Goal: Obtain resource: Download file/media

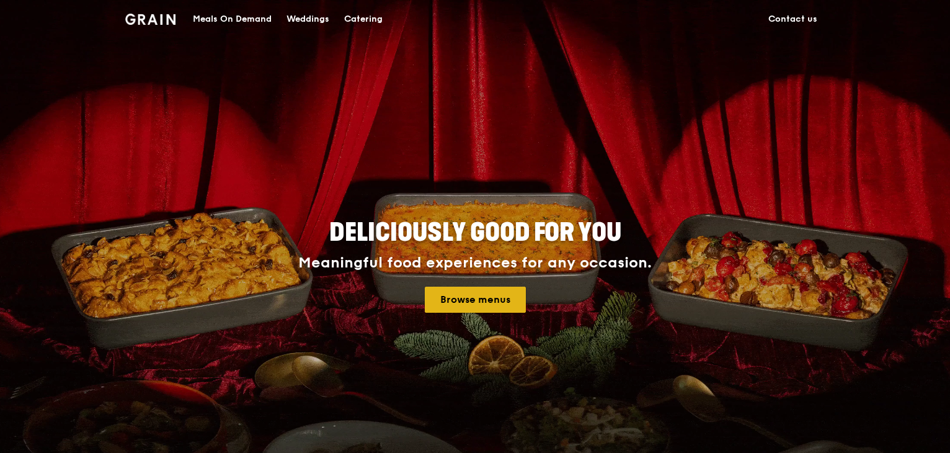
click at [471, 298] on link "Browse menus" at bounding box center [475, 299] width 101 height 26
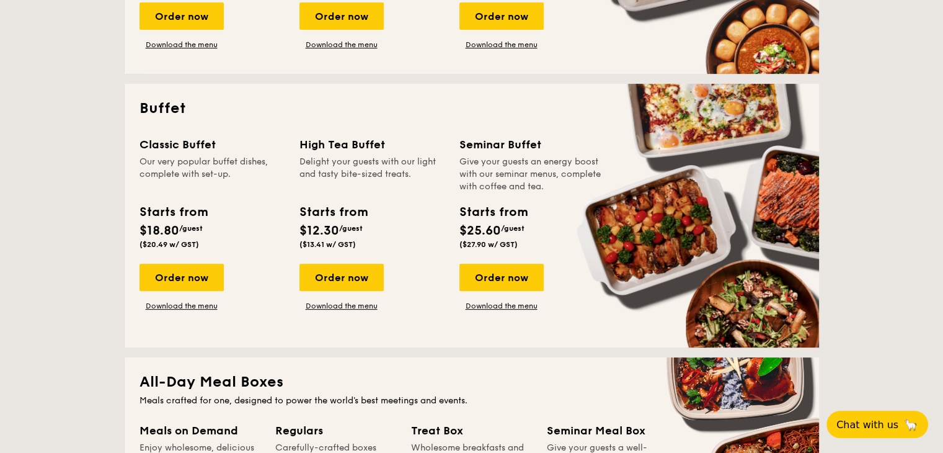
scroll to position [372, 0]
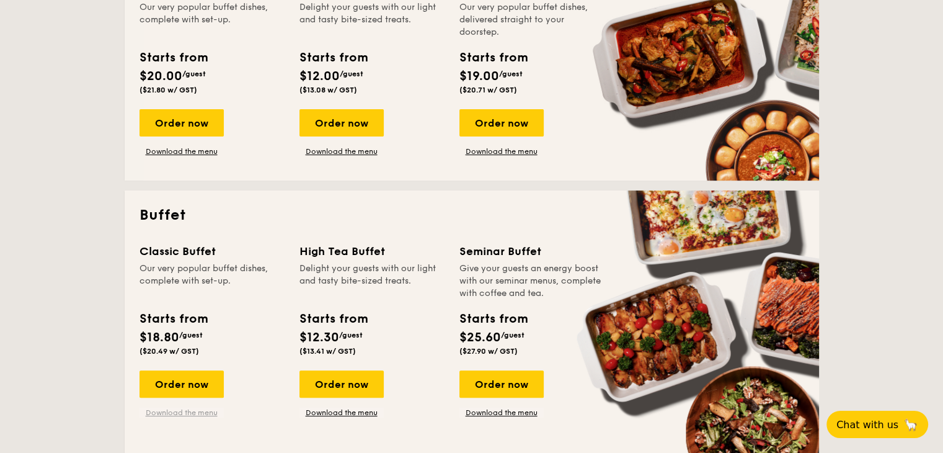
click at [201, 415] on link "Download the menu" at bounding box center [181, 412] width 84 height 10
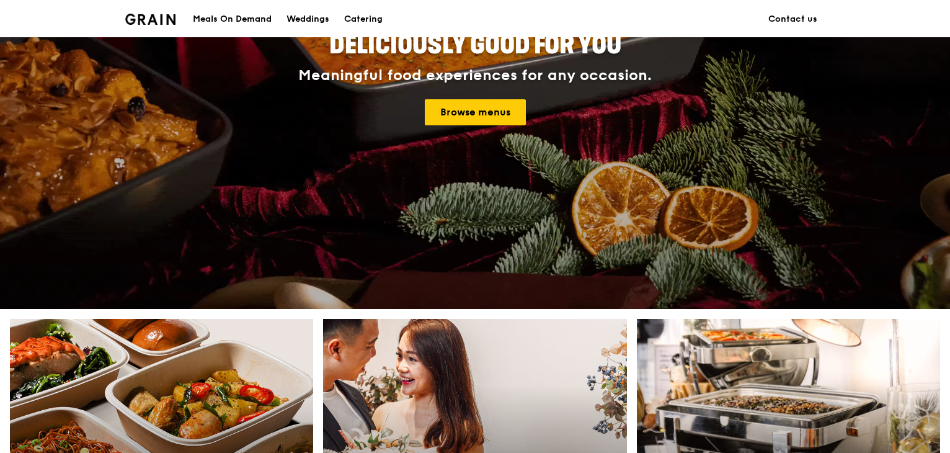
scroll to position [186, 0]
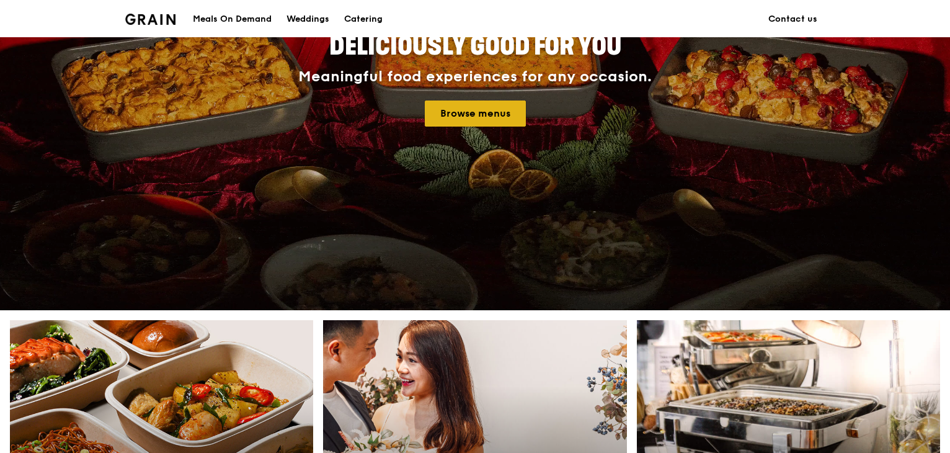
click at [477, 117] on link "Browse menus" at bounding box center [475, 113] width 101 height 26
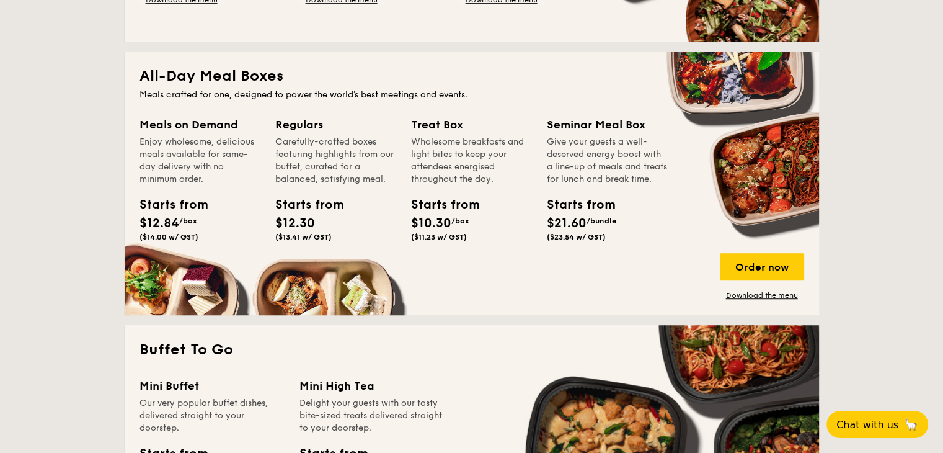
scroll to position [806, 0]
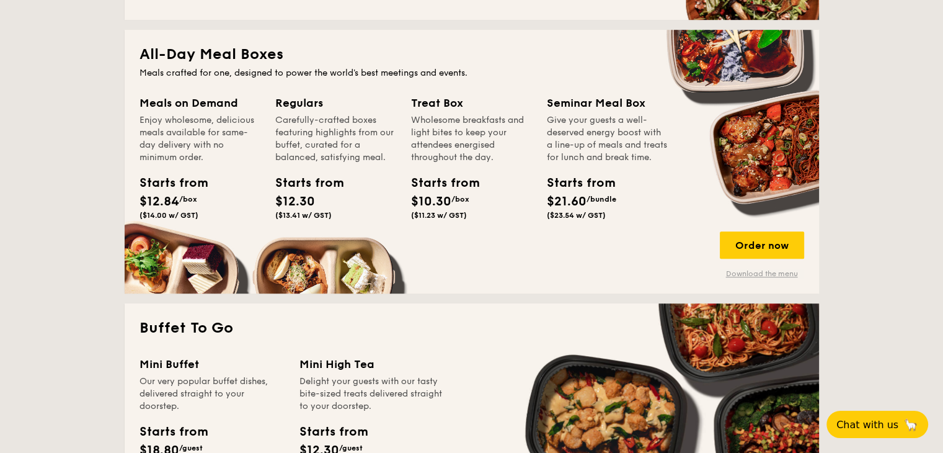
click at [753, 277] on link "Download the menu" at bounding box center [762, 273] width 84 height 10
